Goal: Transaction & Acquisition: Download file/media

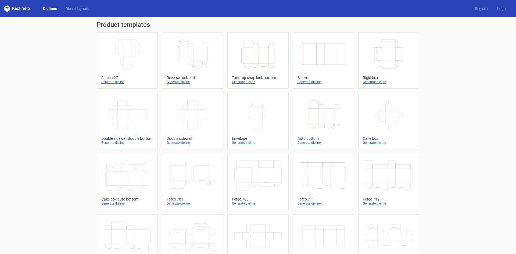
click at [195, 67] on icon "Height Depth Width" at bounding box center [193, 54] width 48 height 30
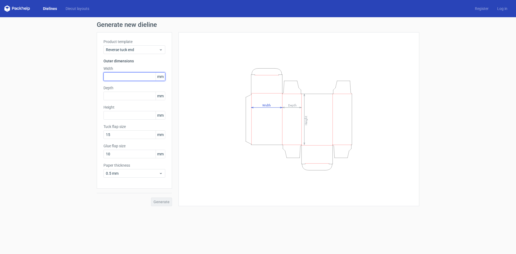
click at [119, 78] on input "text" at bounding box center [134, 76] width 62 height 9
type input "131"
type input "31"
type input "168"
click at [162, 201] on span "Generate" at bounding box center [161, 202] width 16 height 4
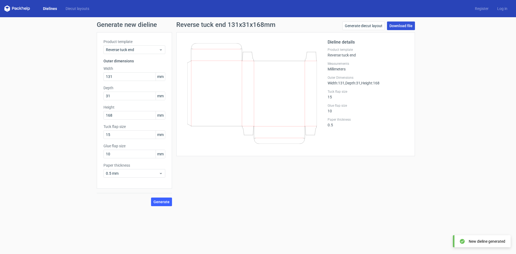
click at [407, 23] on link "Download file" at bounding box center [401, 25] width 28 height 9
